Goal: Entertainment & Leisure: Consume media (video, audio)

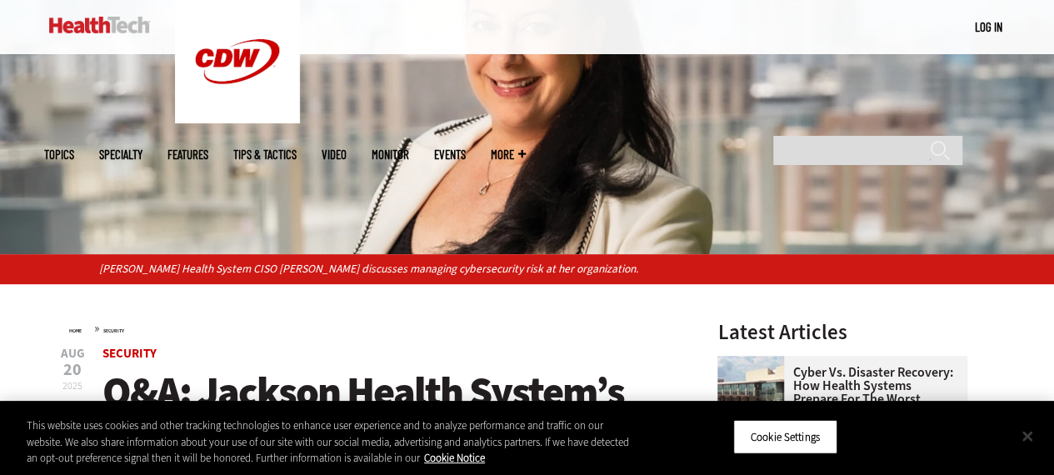
click at [1024, 427] on button "Close" at bounding box center [1027, 435] width 37 height 37
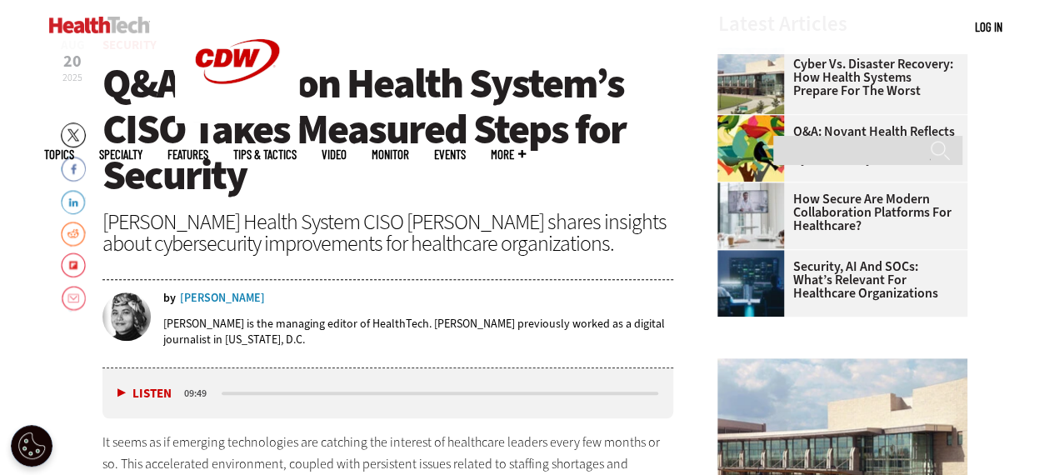
scroll to position [574, 0]
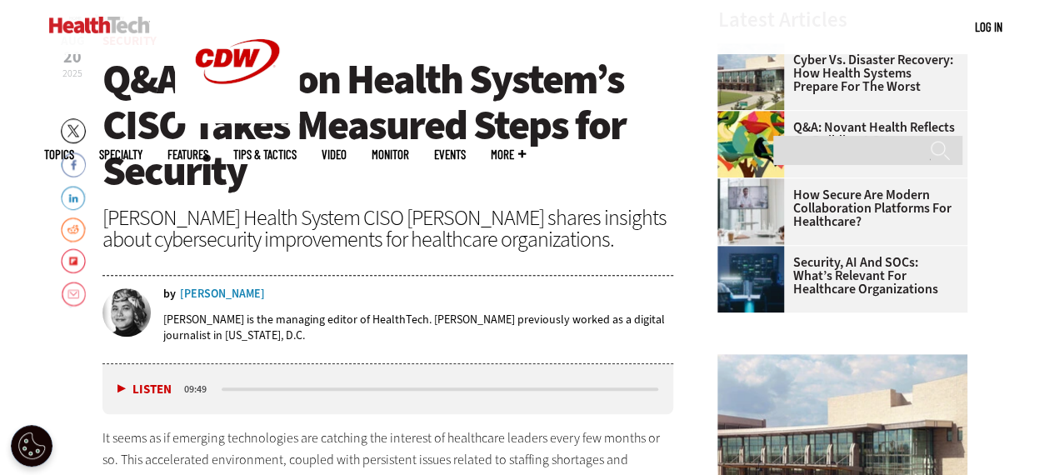
click at [124, 383] on button "Listen" at bounding box center [144, 389] width 54 height 12
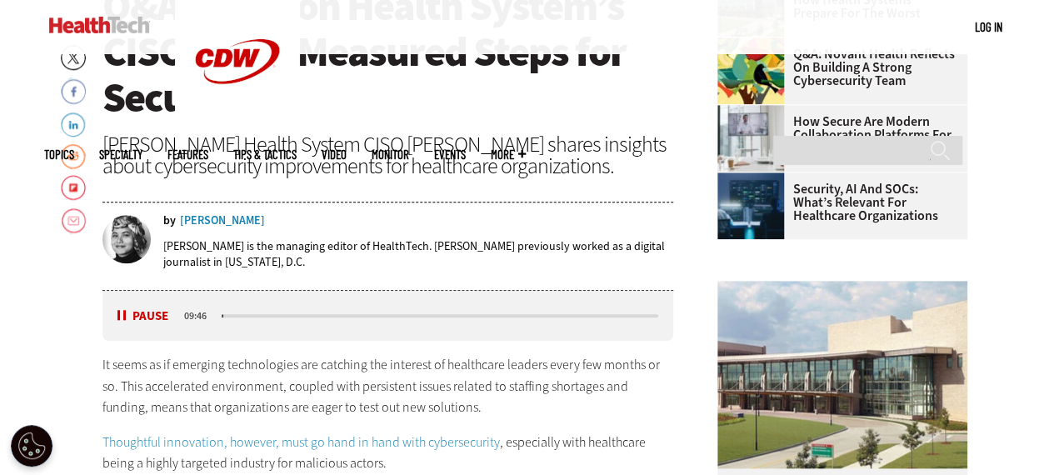
scroll to position [642, 0]
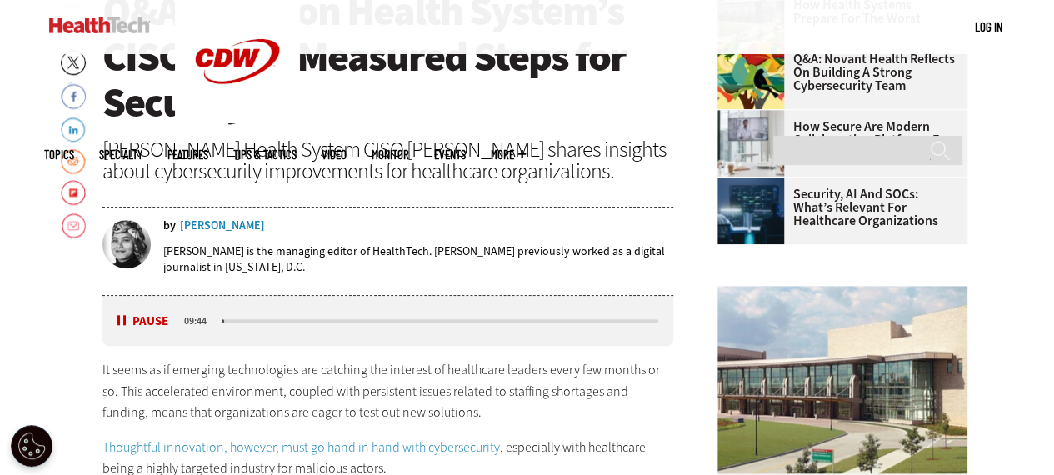
click at [249, 319] on div "media player" at bounding box center [440, 320] width 437 height 3
click at [120, 322] on button "Pause" at bounding box center [143, 321] width 52 height 12
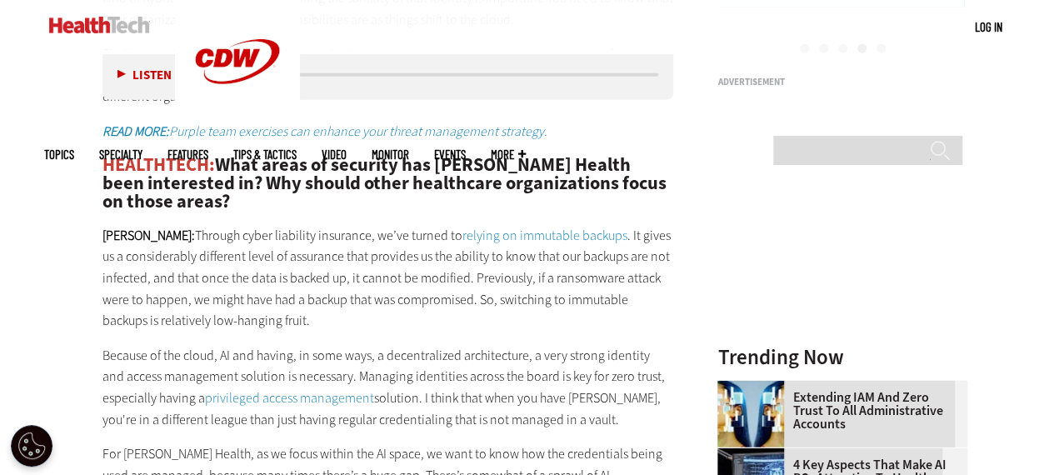
scroll to position [1979, 0]
click at [532, 301] on p "[PERSON_NAME]: Through cyber liability insurance, we’ve turned to relying on im…" at bounding box center [388, 277] width 572 height 107
click at [411, 304] on p "[PERSON_NAME]: Through cyber liability insurance, we’ve turned to relying on im…" at bounding box center [388, 277] width 572 height 107
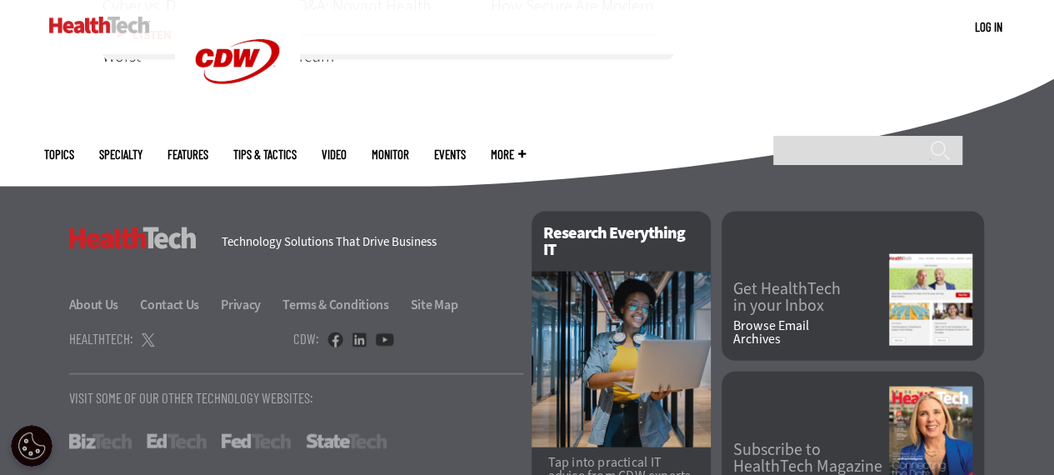
scroll to position [4871, 0]
